Goal: Find specific page/section: Find specific page/section

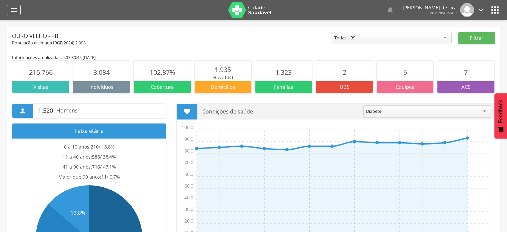
click at [12, 12] on icon "" at bounding box center [14, 10] width 8 height 8
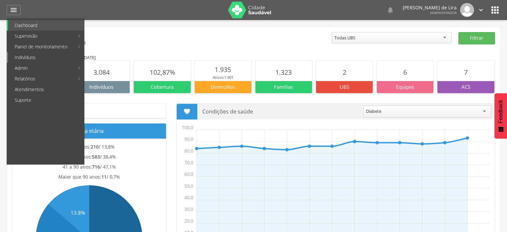
click at [36, 57] on link "Indivíduos" at bounding box center [46, 57] width 76 height 11
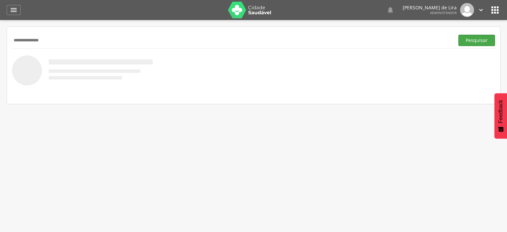
type input "**********"
click at [470, 40] on button "Pesquisar" at bounding box center [476, 40] width 37 height 11
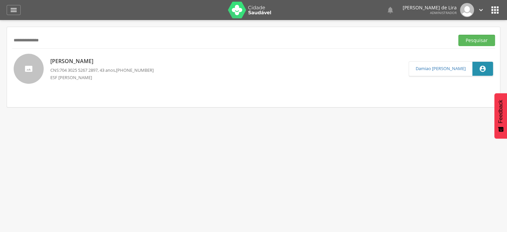
click at [89, 61] on p "[PERSON_NAME]" at bounding box center [101, 61] width 103 height 8
type input "**********"
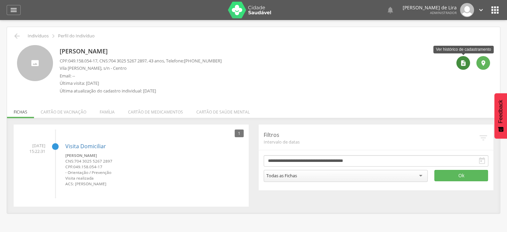
click at [459, 62] on div "" at bounding box center [463, 63] width 14 height 14
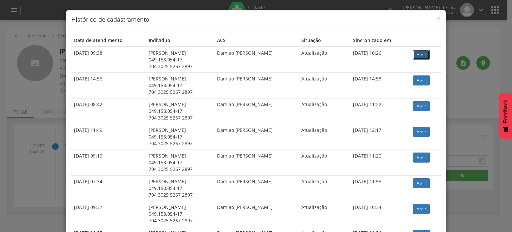
click at [418, 52] on link "Abrir" at bounding box center [421, 55] width 17 height 10
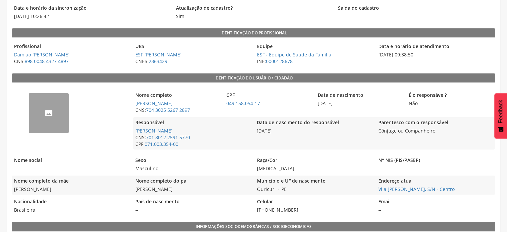
scroll to position [96, 0]
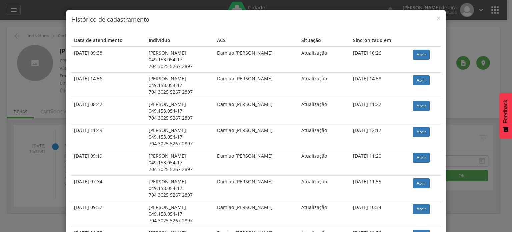
click at [433, 17] on h4 "Histórico de cadastramento" at bounding box center [255, 19] width 369 height 9
click at [437, 18] on span "×" at bounding box center [439, 17] width 4 height 9
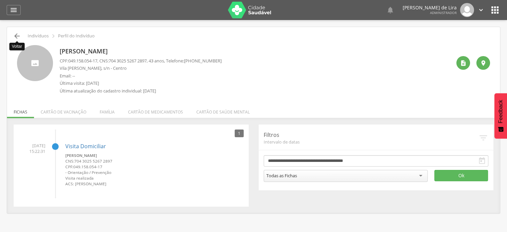
click at [16, 37] on icon "" at bounding box center [17, 36] width 8 height 8
